Goal: Task Accomplishment & Management: Use online tool/utility

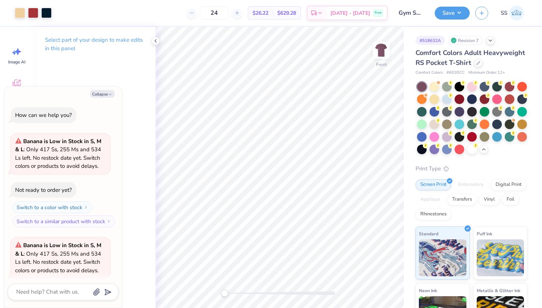
scroll to position [161, 0]
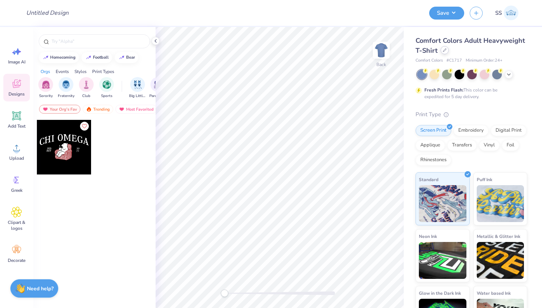
click at [440, 48] on div at bounding box center [444, 50] width 8 height 8
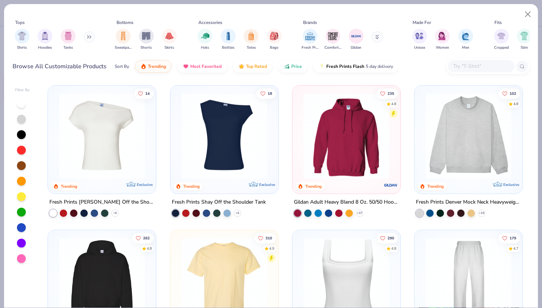
click at [475, 58] on div at bounding box center [488, 66] width 84 height 16
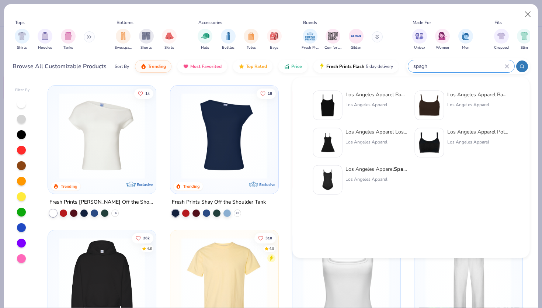
type input "spagh"
click at [358, 95] on div "Los Angeles Apparel Baby Rib Spagh etti Tank" at bounding box center [376, 95] width 62 height 8
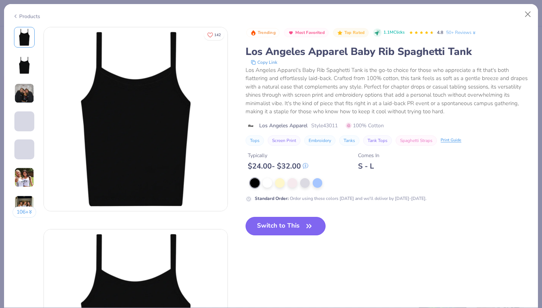
click at [272, 219] on button "Switch to This" at bounding box center [285, 226] width 80 height 18
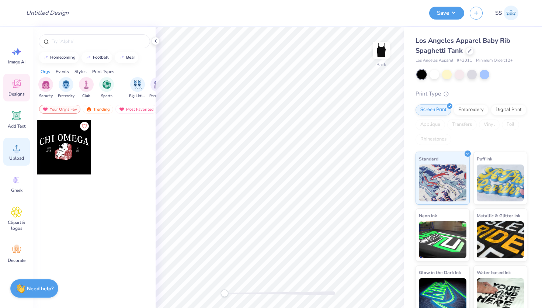
click at [7, 149] on div "Upload" at bounding box center [16, 152] width 27 height 28
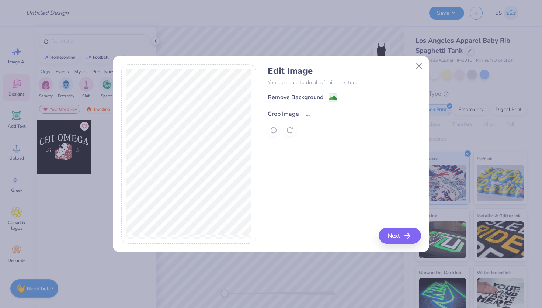
click at [280, 113] on div "Crop Image" at bounding box center [282, 113] width 31 height 9
click at [269, 193] on div "Edit Image You’ll be able to do all of this later too. Remove Background Crop I…" at bounding box center [343, 154] width 153 height 180
click at [320, 115] on icon at bounding box center [320, 113] width 4 height 4
click at [290, 98] on div "Remove Background" at bounding box center [295, 98] width 56 height 9
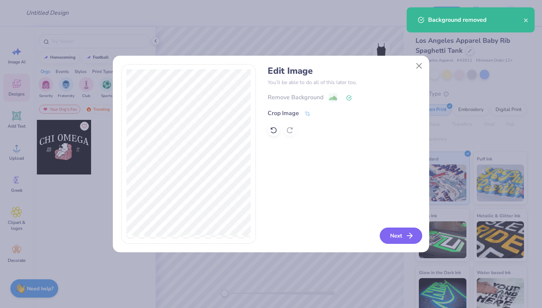
click at [391, 234] on button "Next" at bounding box center [400, 235] width 42 height 16
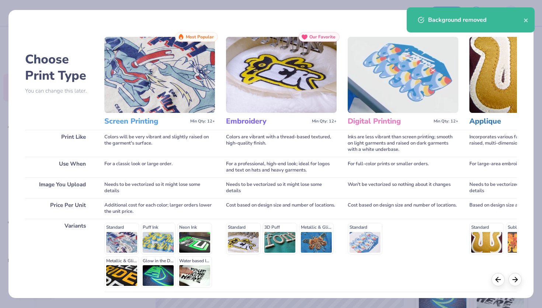
scroll to position [60, 0]
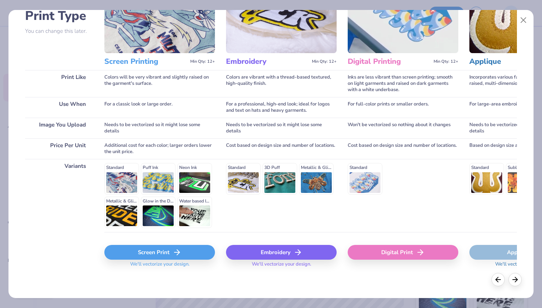
click at [146, 249] on div "Screen Print" at bounding box center [159, 252] width 111 height 15
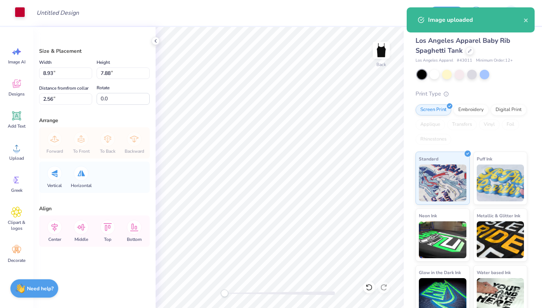
click at [20, 9] on div at bounding box center [20, 12] width 10 height 10
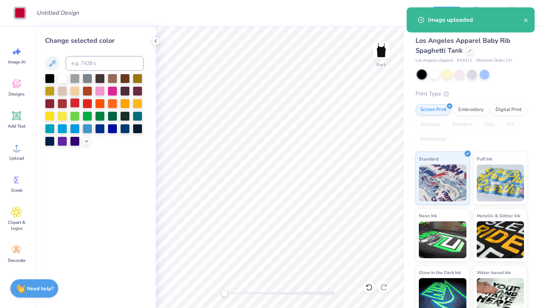
click at [76, 102] on div at bounding box center [75, 103] width 10 height 10
click at [83, 102] on div at bounding box center [88, 103] width 10 height 10
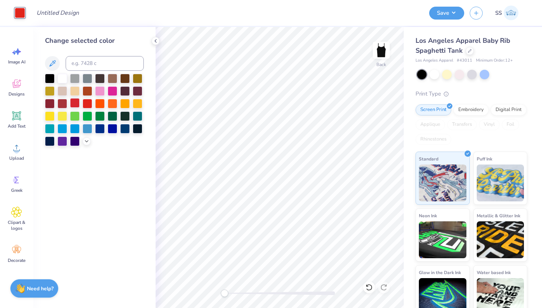
click at [72, 103] on div at bounding box center [75, 103] width 10 height 10
click at [60, 104] on div at bounding box center [62, 103] width 10 height 10
click at [48, 105] on div at bounding box center [50, 103] width 10 height 10
click at [71, 105] on div at bounding box center [75, 103] width 10 height 10
click at [66, 104] on div at bounding box center [62, 103] width 10 height 10
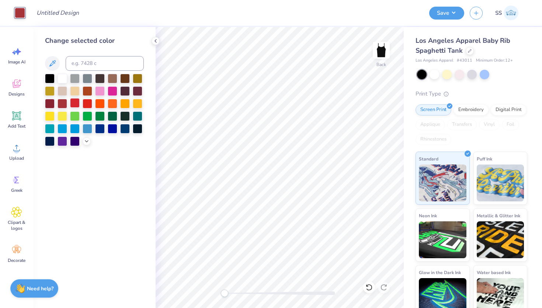
click at [76, 108] on div at bounding box center [75, 103] width 10 height 10
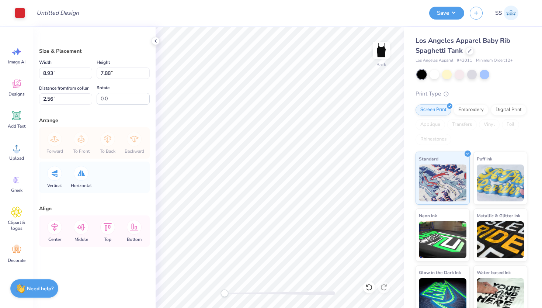
type input "7.65"
type input "6.75"
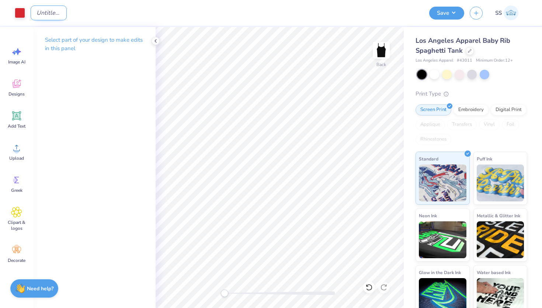
click at [67, 12] on input "Design Title" at bounding box center [49, 13] width 36 height 15
type input "LOX Tanks"
click at [435, 11] on button "Save" at bounding box center [446, 12] width 35 height 13
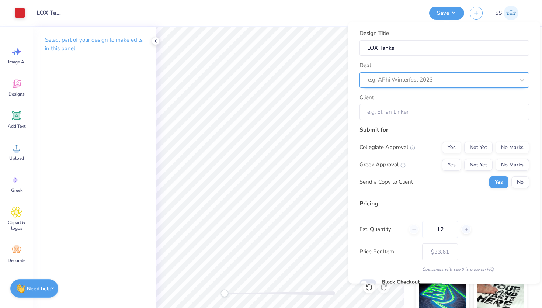
click at [469, 78] on div at bounding box center [441, 80] width 147 height 10
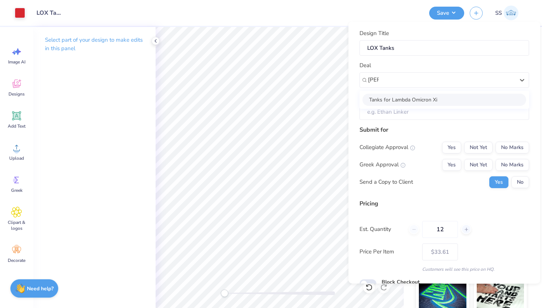
click at [460, 99] on div "Tanks for Lambda Omicron Xi" at bounding box center [444, 99] width 164 height 12
type input "lam"
type input "Maguelone Ribo"
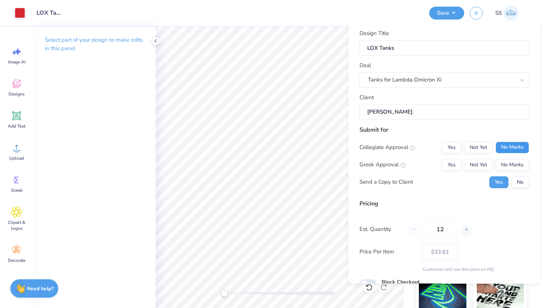
click at [511, 147] on button "No Marks" at bounding box center [512, 147] width 34 height 12
click at [516, 166] on button "No Marks" at bounding box center [512, 164] width 34 height 12
type input "$33.61"
click at [525, 183] on button "No" at bounding box center [520, 182] width 18 height 12
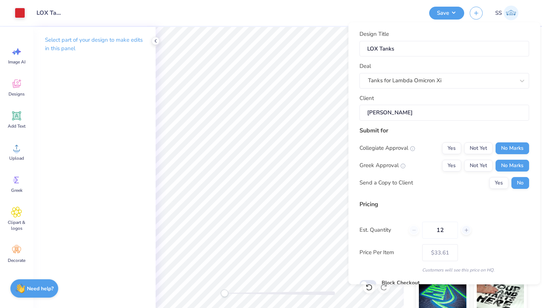
scroll to position [35, 0]
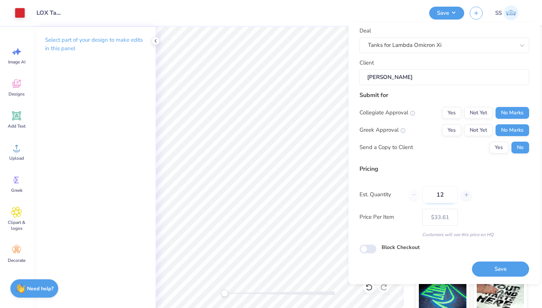
click at [434, 200] on input "12" at bounding box center [440, 194] width 36 height 17
type input "1"
type input "24"
type input "$25.21"
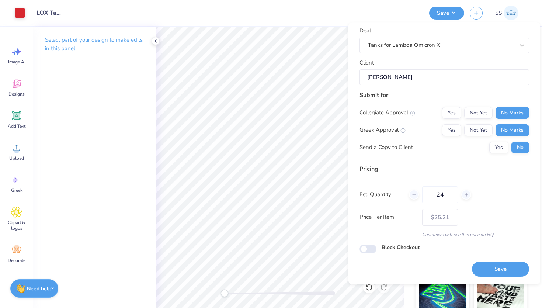
type input "24"
click at [479, 220] on div "Price Per Item $25.21" at bounding box center [443, 217] width 169 height 17
drag, startPoint x: 490, startPoint y: 264, endPoint x: 410, endPoint y: 255, distance: 81.3
click at [410, 255] on div "Design Title LOX Tanks Deal Tanks for Lambda Omicron Xi Client Maguelone Ribo S…" at bounding box center [443, 136] width 169 height 282
click at [359, 249] on input "Block Checkout" at bounding box center [367, 248] width 17 height 9
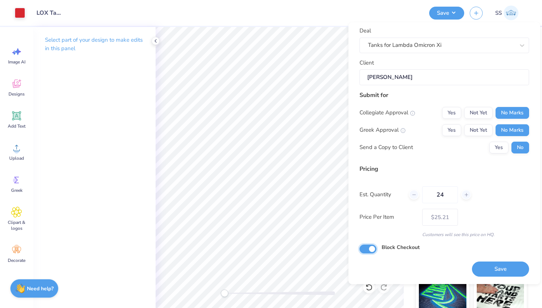
checkbox input "true"
click at [480, 268] on button "Save" at bounding box center [500, 269] width 57 height 15
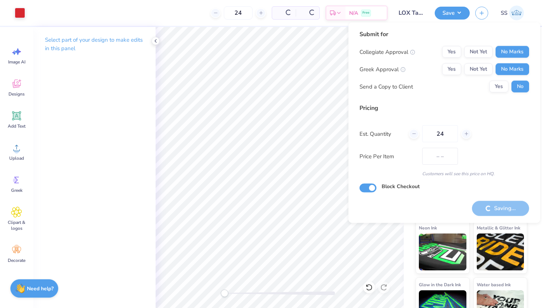
type input "$25.21"
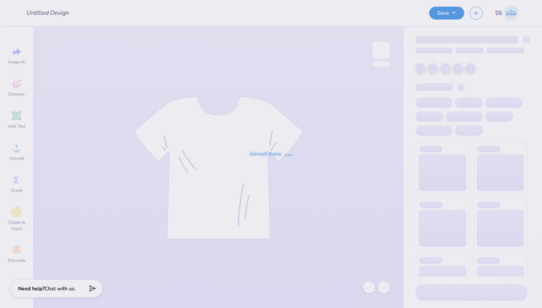
type input "LOX Tanks"
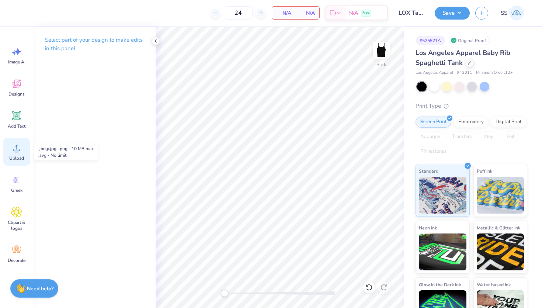
click at [17, 153] on circle at bounding box center [16, 150] width 5 height 5
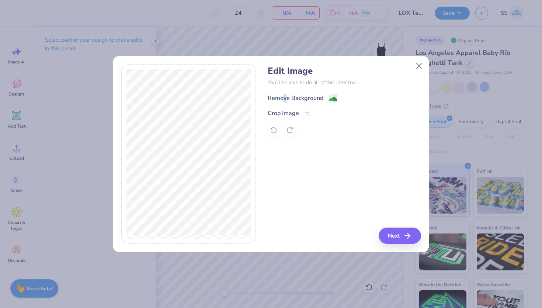
click at [284, 97] on div "Remove Background" at bounding box center [295, 98] width 56 height 9
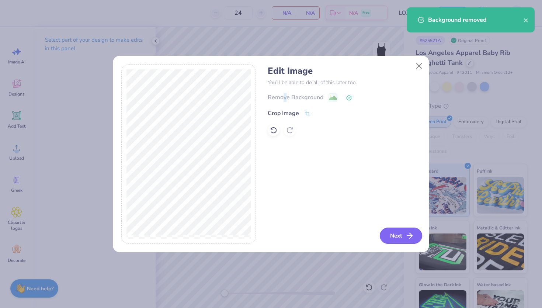
click at [408, 232] on icon "button" at bounding box center [409, 235] width 9 height 9
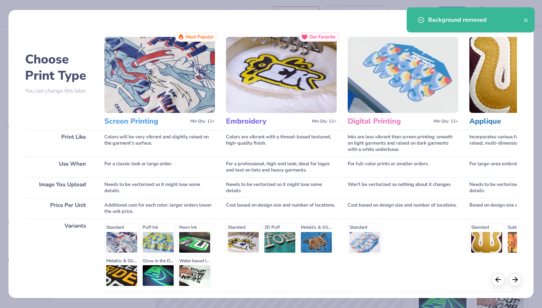
scroll to position [60, 0]
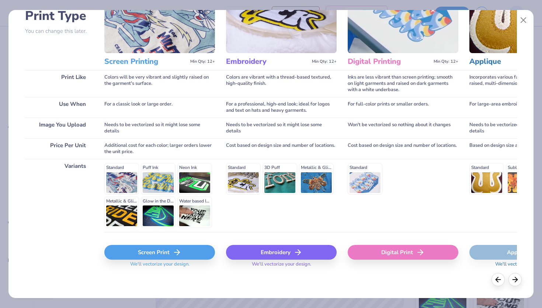
click at [199, 250] on div "Screen Print" at bounding box center [159, 252] width 111 height 15
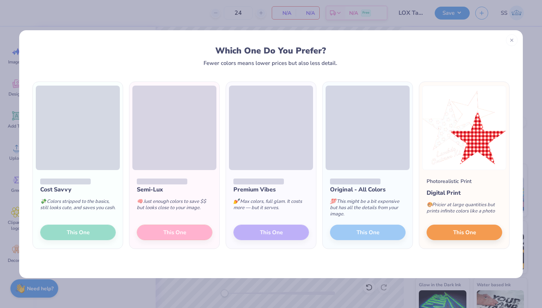
click at [343, 232] on div "Original - All Colors 💯 This might be a bit expensive but has all the details f…" at bounding box center [367, 209] width 90 height 79
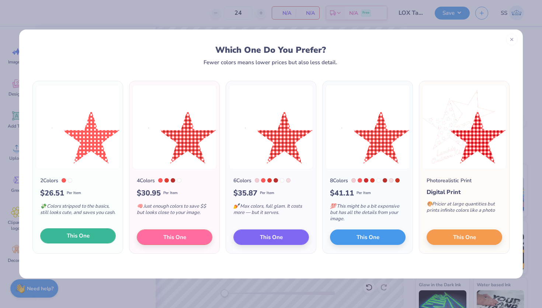
click at [90, 234] on button "This One" at bounding box center [78, 235] width 76 height 15
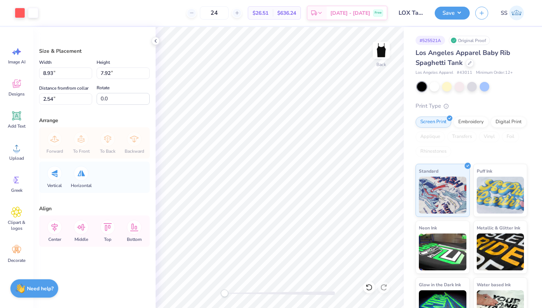
click at [15, 5] on div "Art colors" at bounding box center [19, 13] width 38 height 26
click at [18, 10] on div at bounding box center [20, 12] width 10 height 10
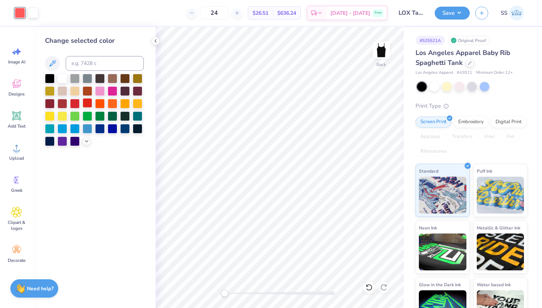
click at [87, 105] on div at bounding box center [88, 103] width 10 height 10
click at [78, 105] on div at bounding box center [75, 103] width 10 height 10
